Goal: Task Accomplishment & Management: Complete application form

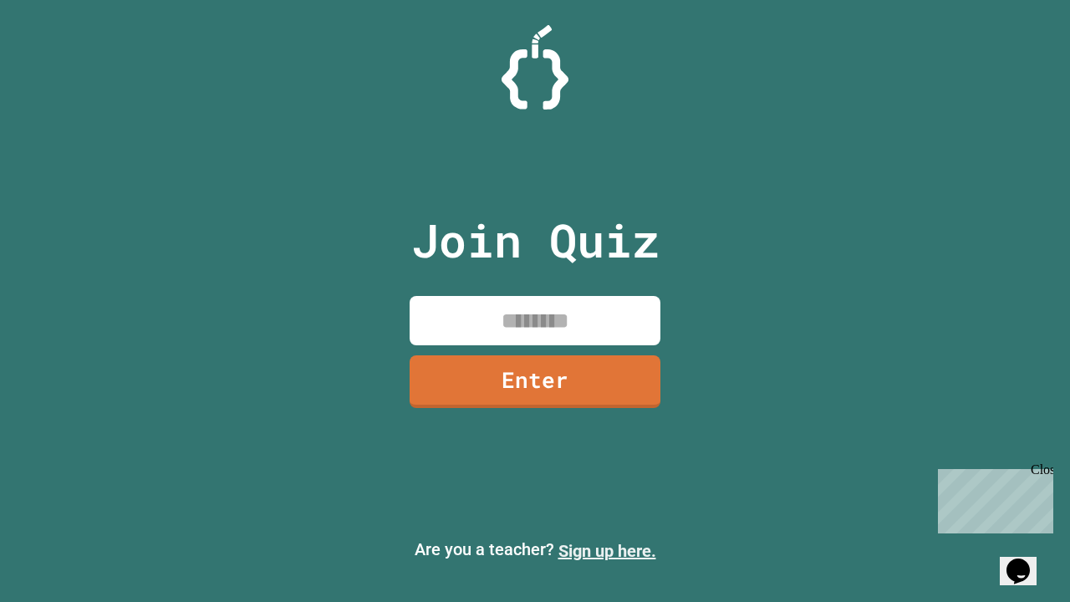
click at [607, 551] on link "Sign up here." at bounding box center [608, 551] width 98 height 20
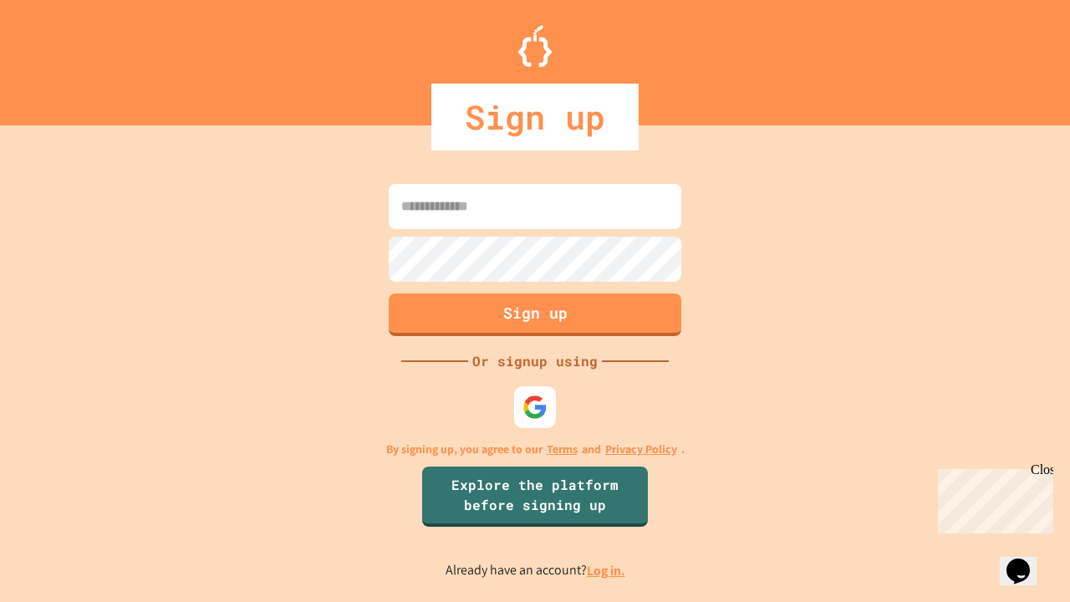
click at [607, 570] on link "Log in." at bounding box center [606, 571] width 38 height 18
